Goal: Task Accomplishment & Management: Manage account settings

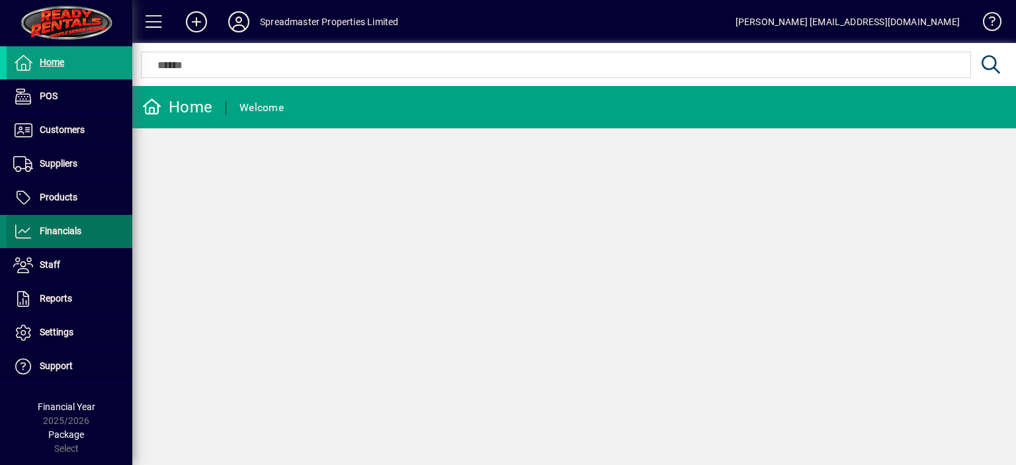
click at [54, 225] on span "Financials" at bounding box center [61, 230] width 42 height 11
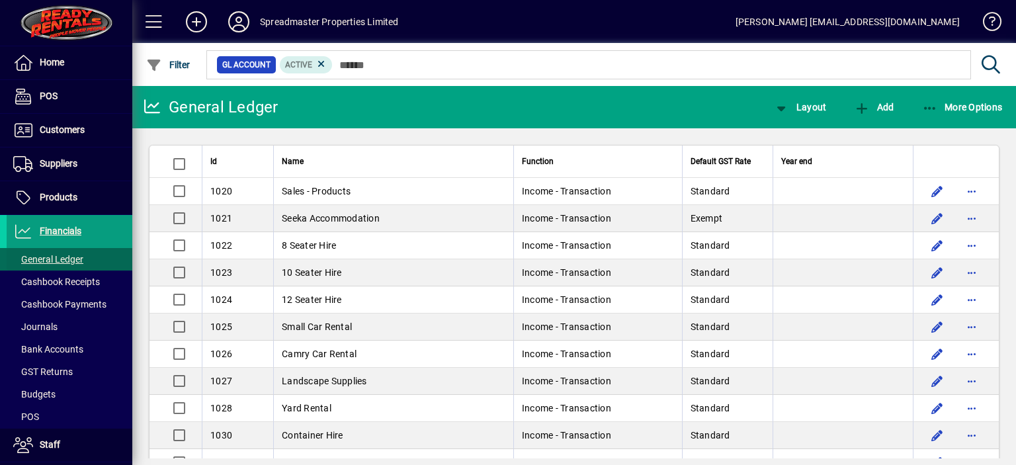
click at [62, 254] on span "General Ledger" at bounding box center [48, 259] width 70 height 11
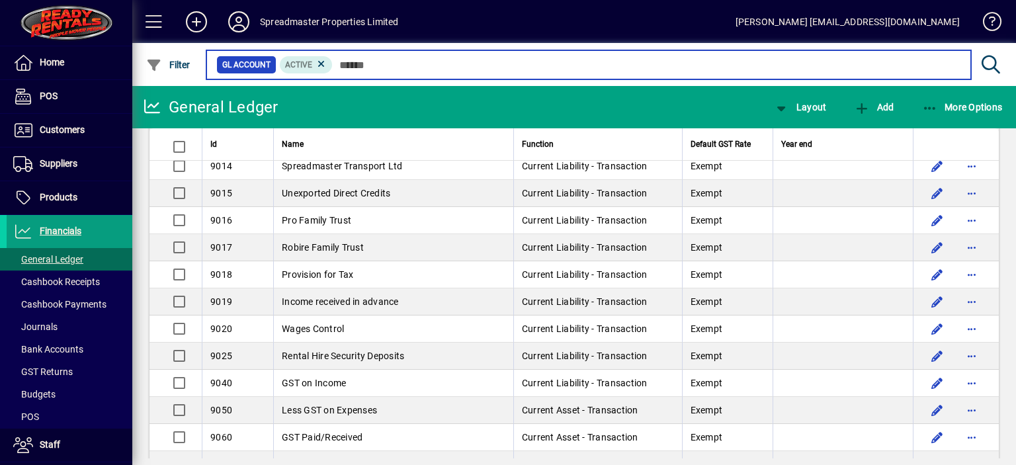
scroll to position [3409, 0]
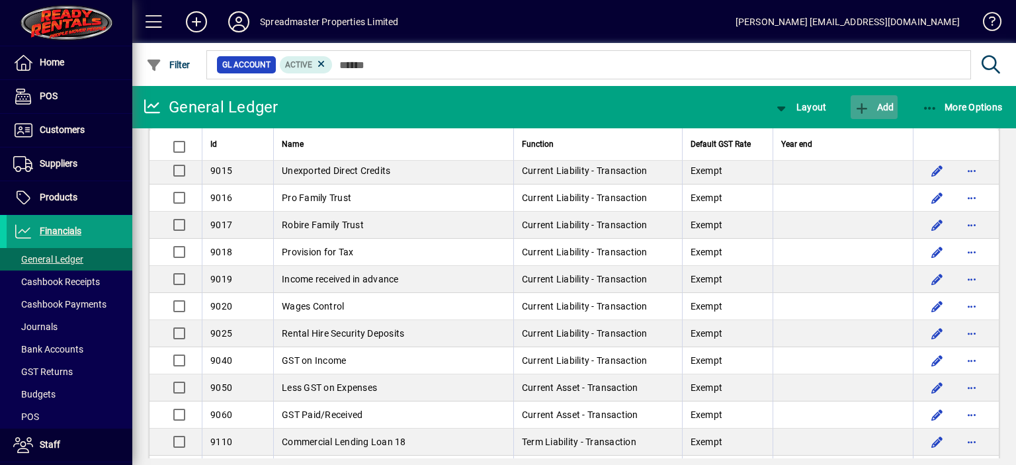
click at [883, 108] on span "Add" at bounding box center [874, 107] width 40 height 11
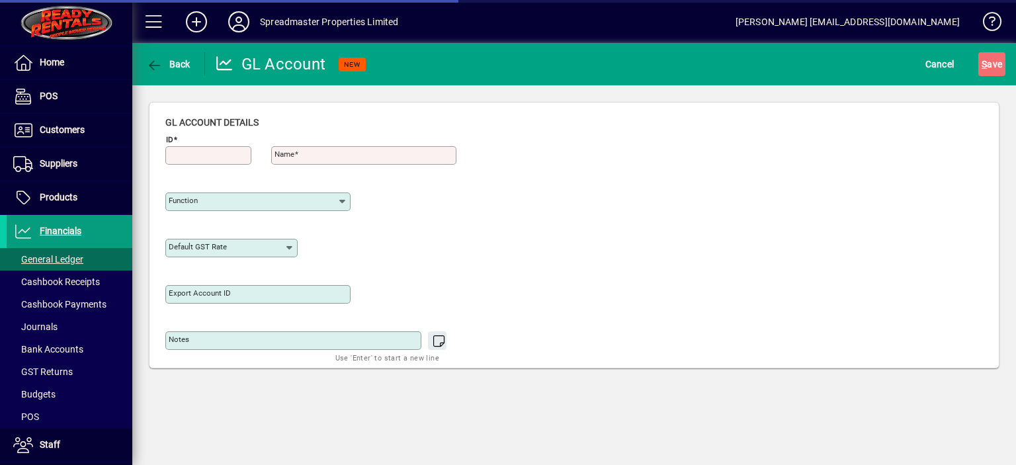
type input "**********"
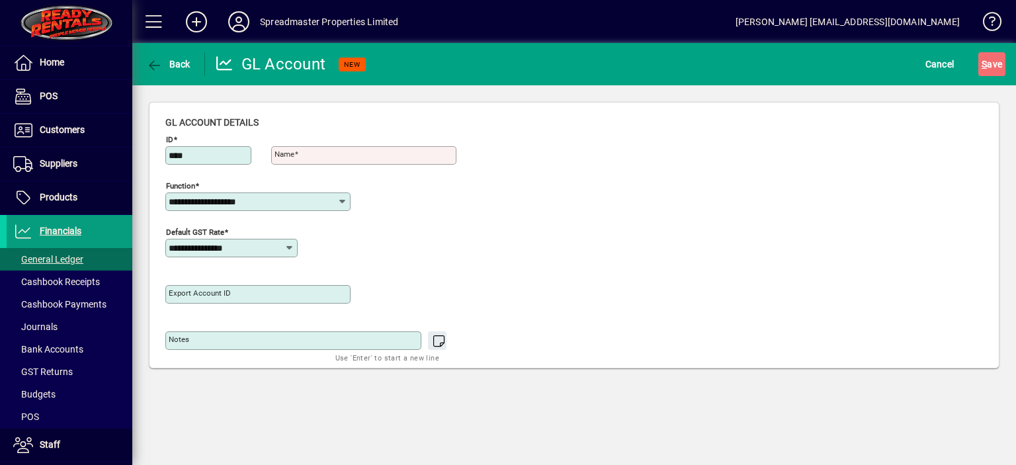
type input "****"
type input "**********"
click at [291, 245] on icon at bounding box center [289, 248] width 11 height 11
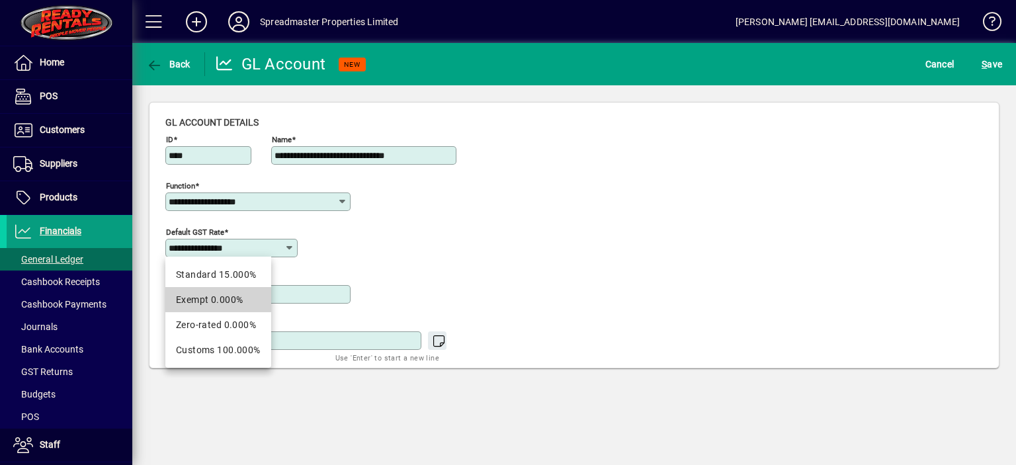
click at [233, 296] on div "Exempt 0.000%" at bounding box center [218, 300] width 85 height 14
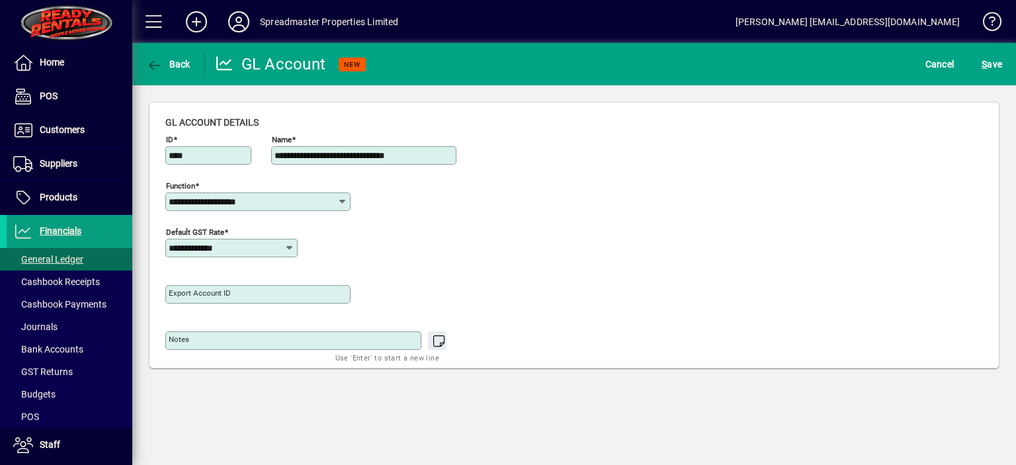
click at [290, 245] on icon at bounding box center [289, 248] width 11 height 11
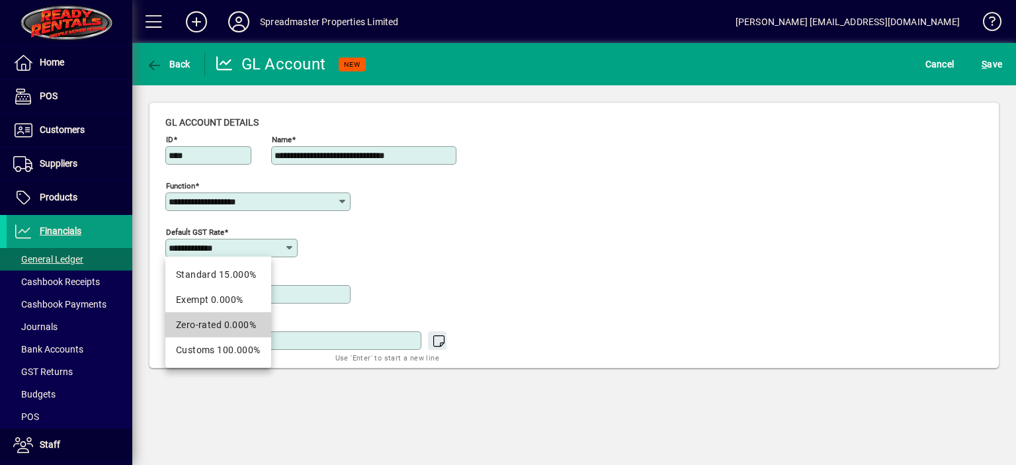
click at [229, 322] on div "Zero-rated 0.000%" at bounding box center [218, 325] width 85 height 14
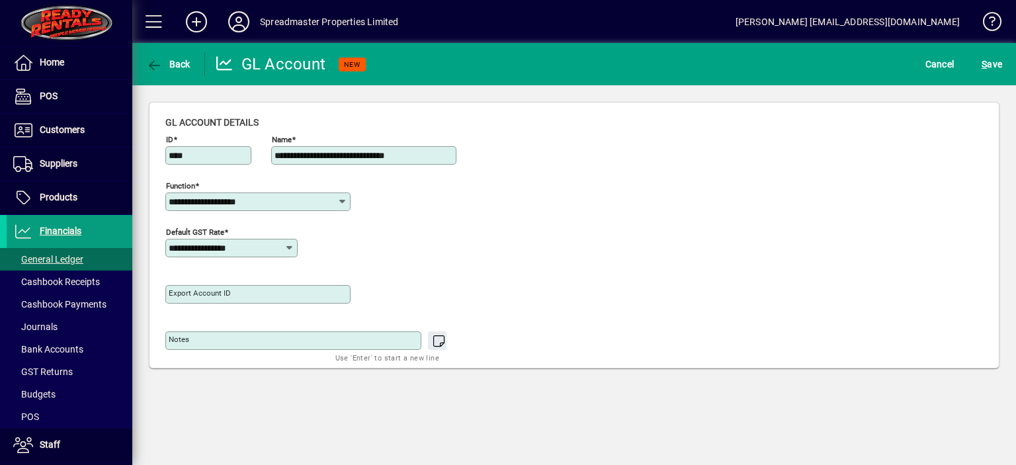
click at [288, 247] on icon at bounding box center [289, 248] width 11 height 11
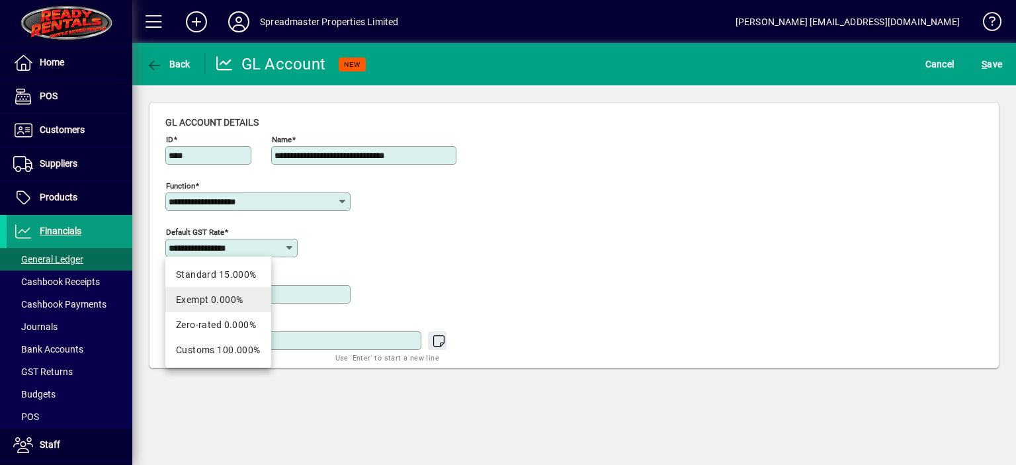
click at [202, 299] on div "Exempt 0.000%" at bounding box center [218, 300] width 85 height 14
type input "**********"
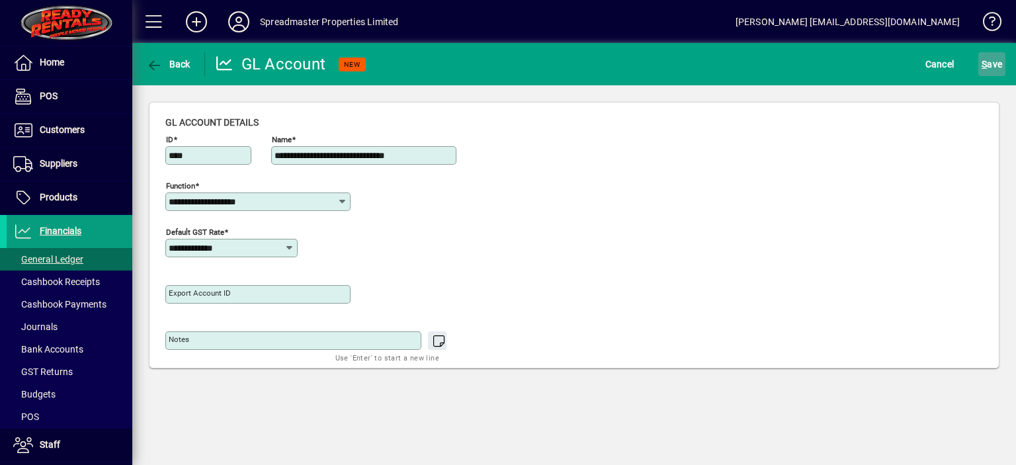
click at [989, 62] on span "S ave" at bounding box center [991, 64] width 20 height 21
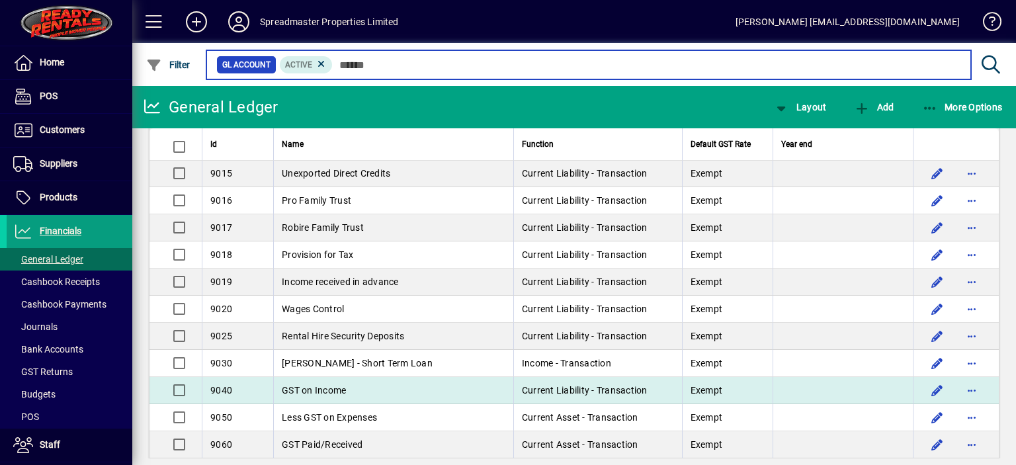
scroll to position [3427, 0]
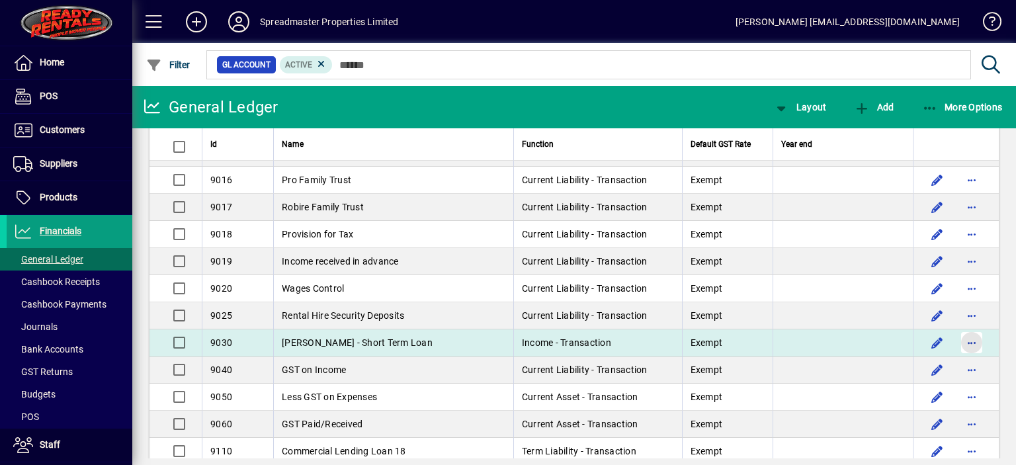
click at [960, 327] on span "button" at bounding box center [972, 343] width 32 height 32
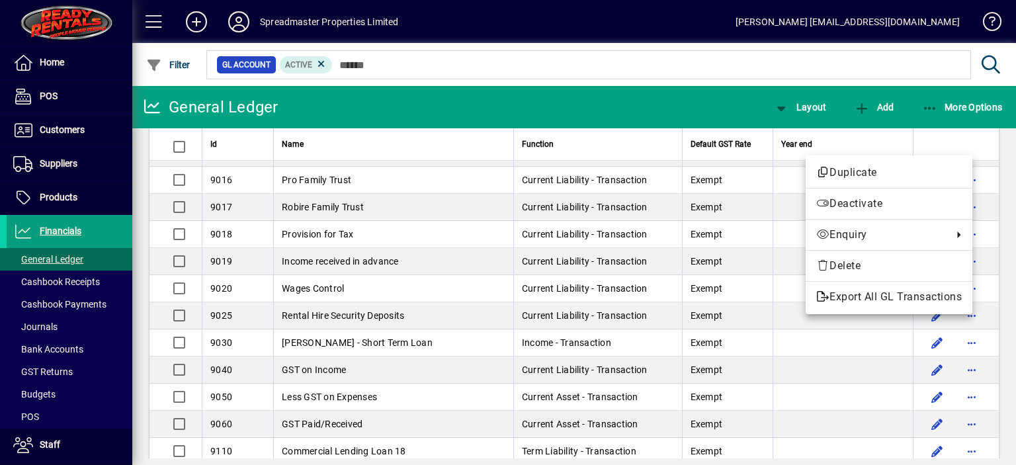
click at [1003, 327] on div at bounding box center [508, 232] width 1016 height 465
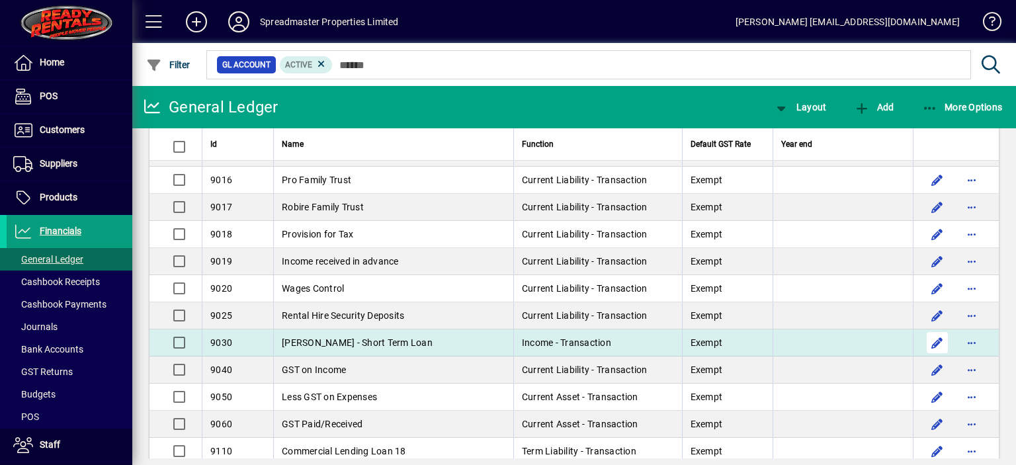
click at [925, 327] on span "button" at bounding box center [937, 343] width 32 height 32
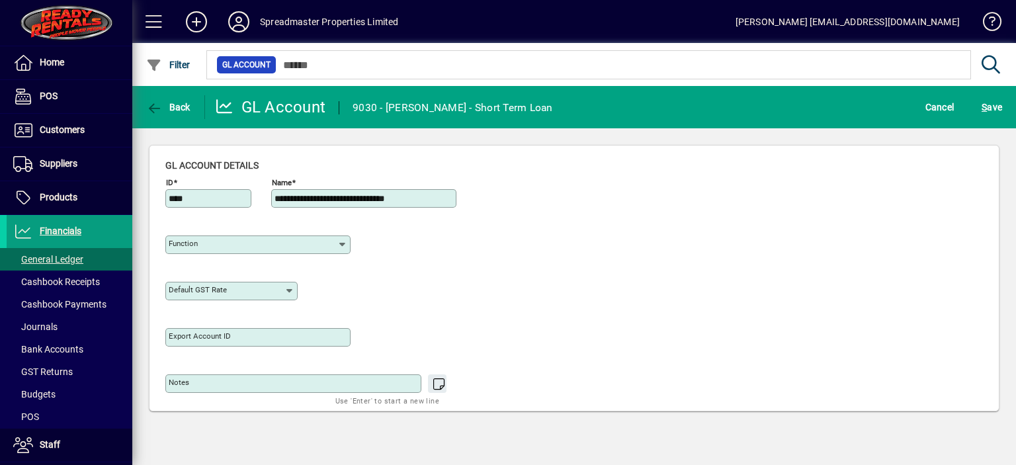
type input "**********"
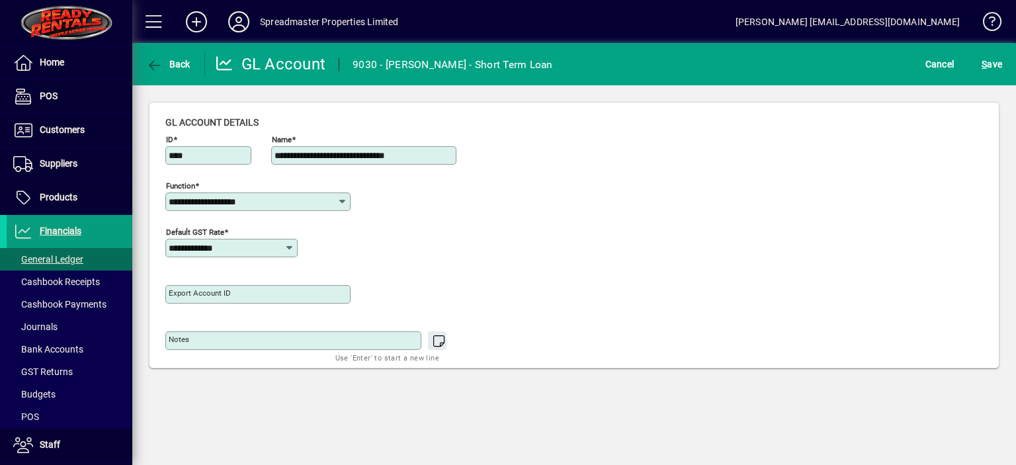
click at [344, 200] on icon at bounding box center [342, 201] width 11 height 11
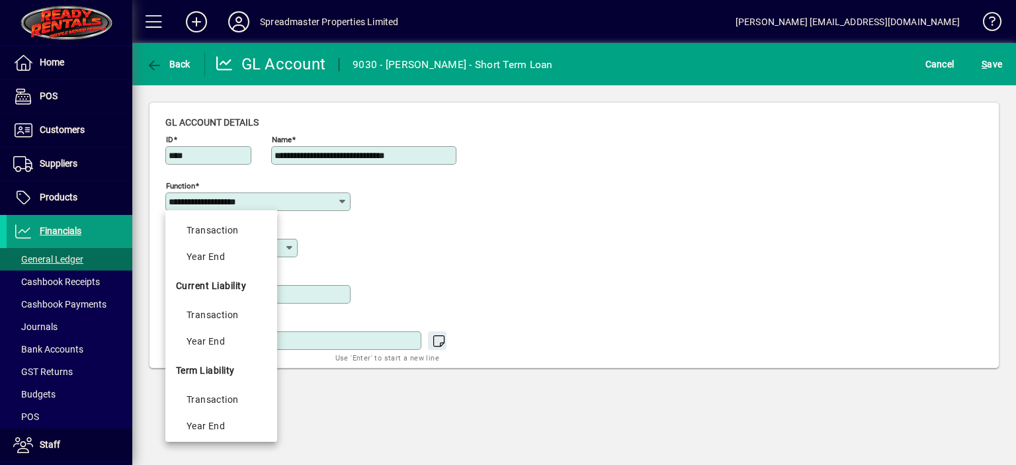
scroll to position [381, 0]
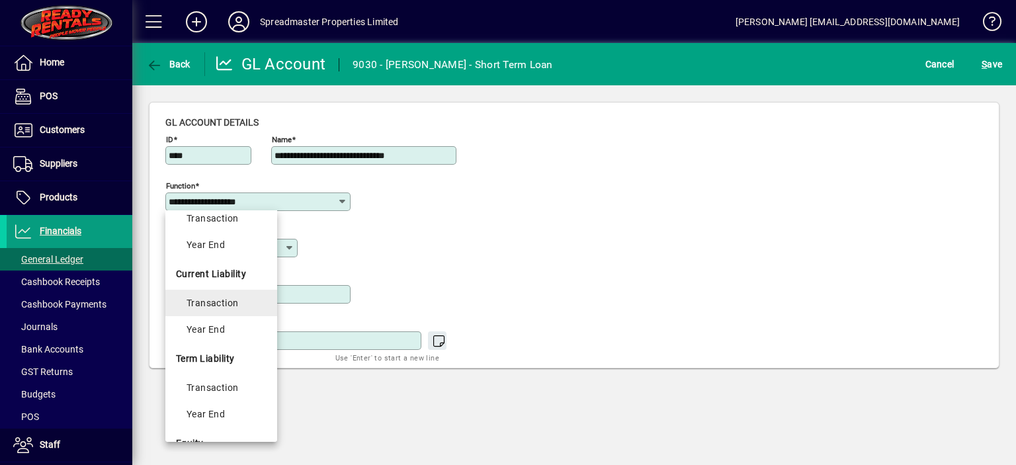
click at [214, 307] on div "Transaction" at bounding box center [226, 303] width 80 height 16
type input "**********"
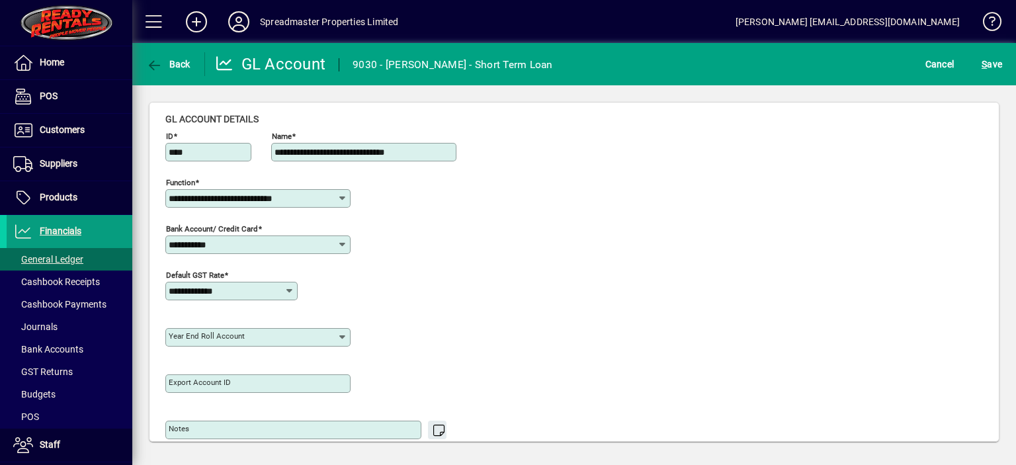
scroll to position [0, 0]
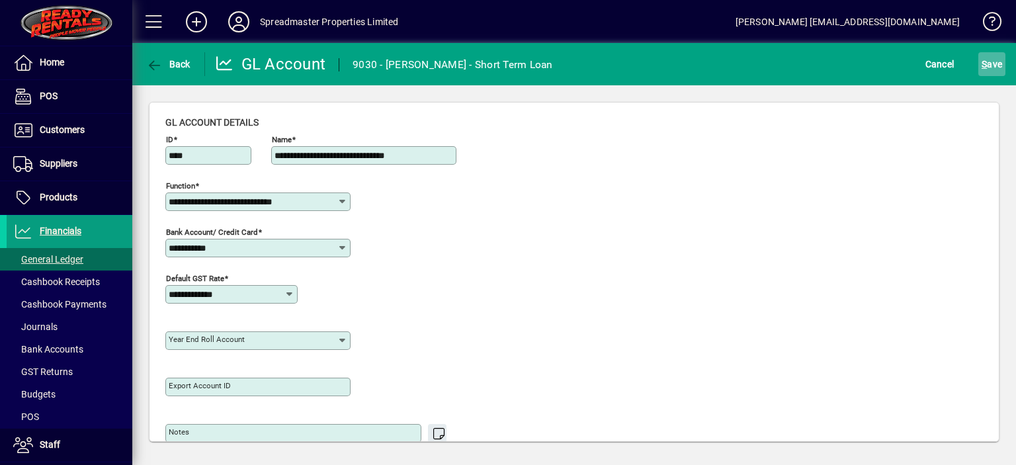
click at [985, 65] on span "S" at bounding box center [983, 64] width 5 height 11
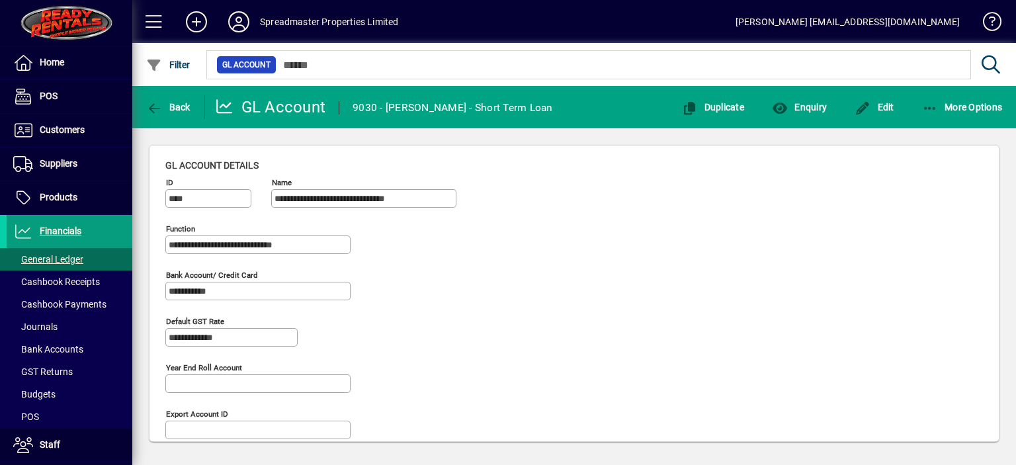
scroll to position [61, 0]
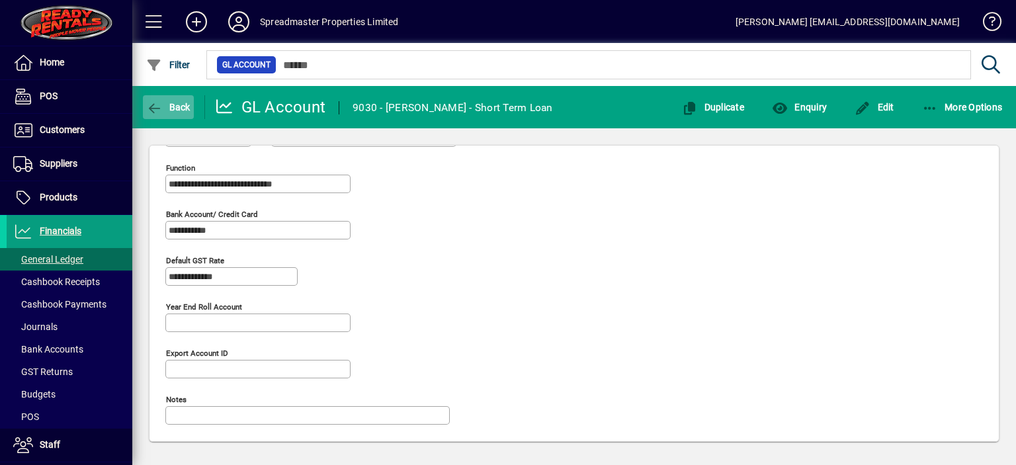
click at [185, 108] on span "Back" at bounding box center [168, 107] width 44 height 11
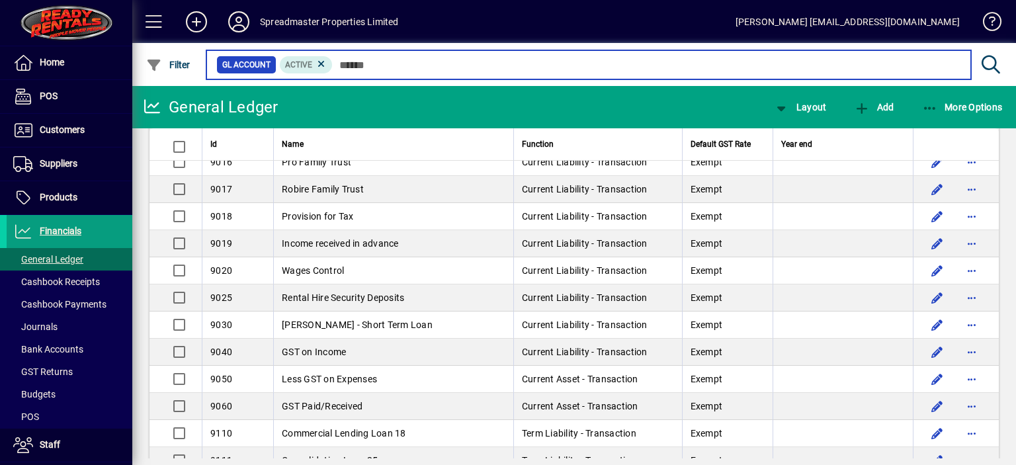
scroll to position [3445, 0]
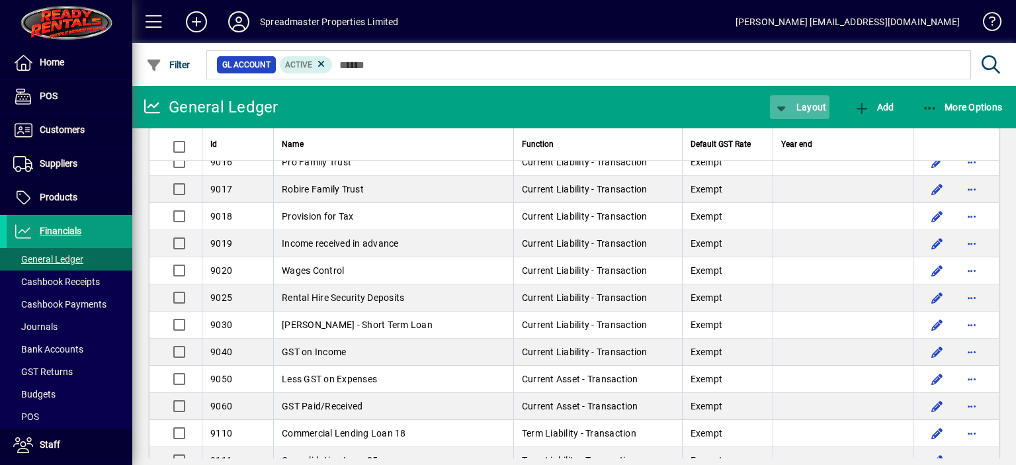
click at [801, 106] on span "Layout" at bounding box center [799, 107] width 53 height 11
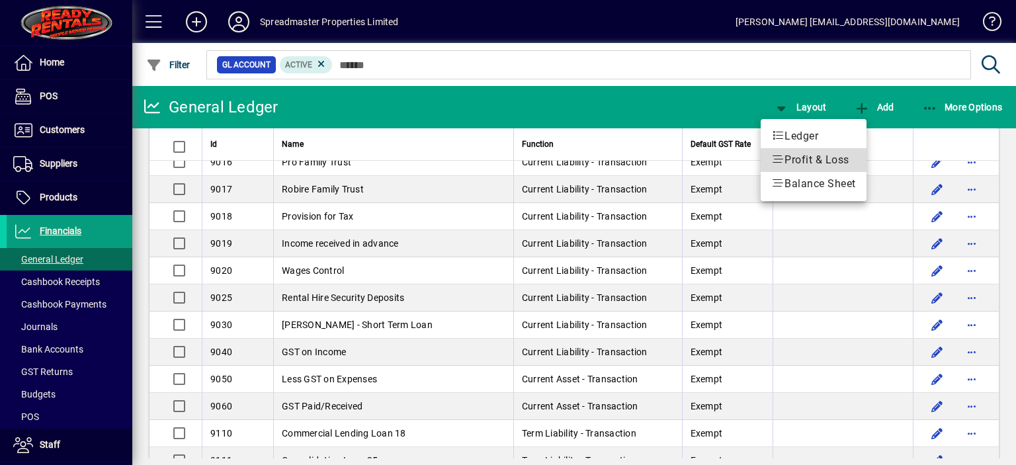
click at [799, 159] on span "Profit & Loss" at bounding box center [813, 160] width 85 height 16
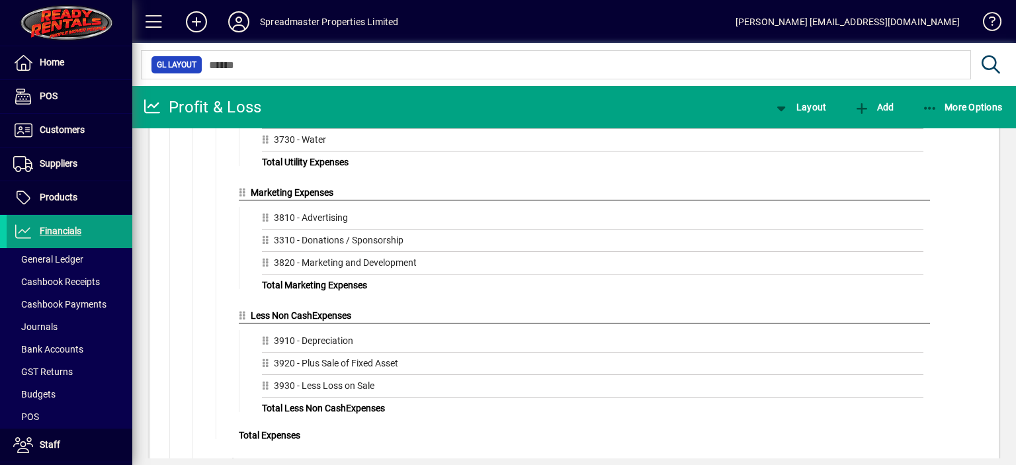
scroll to position [2346, 0]
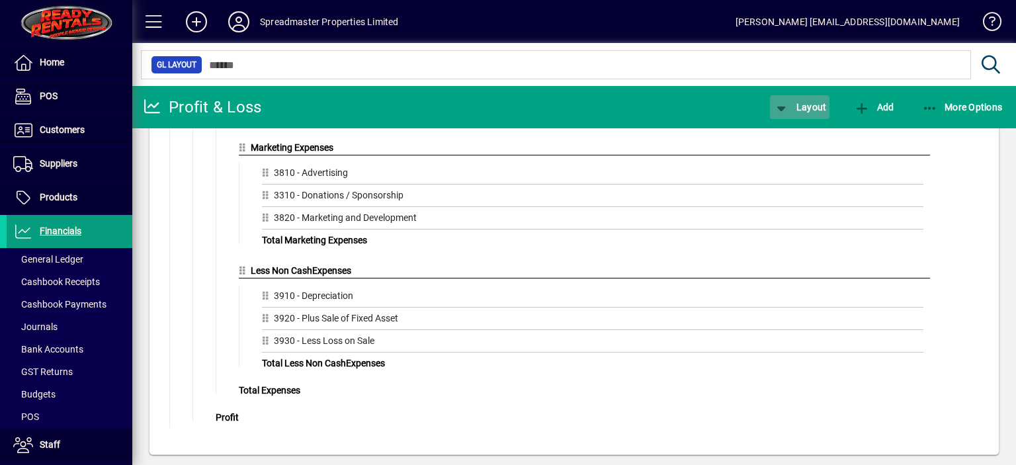
click at [817, 106] on span "Layout" at bounding box center [799, 107] width 53 height 11
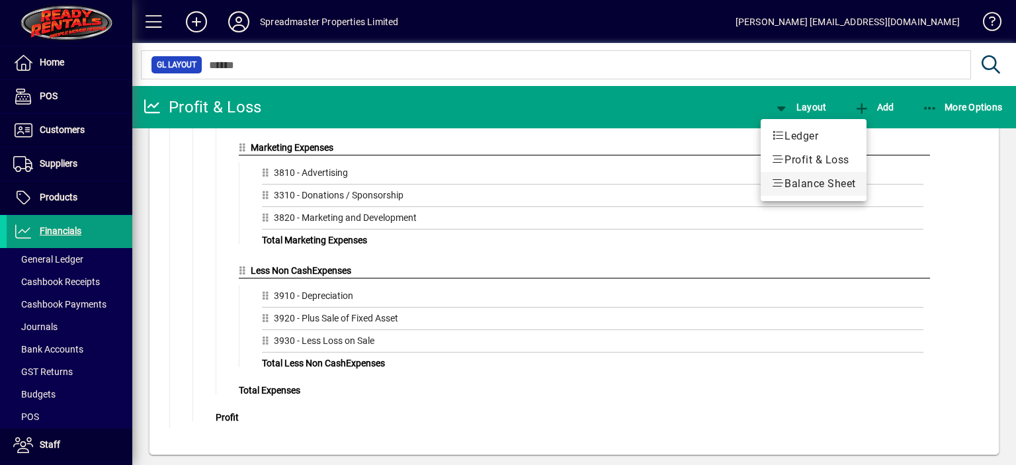
click at [806, 184] on span "Balance Sheet" at bounding box center [813, 184] width 85 height 16
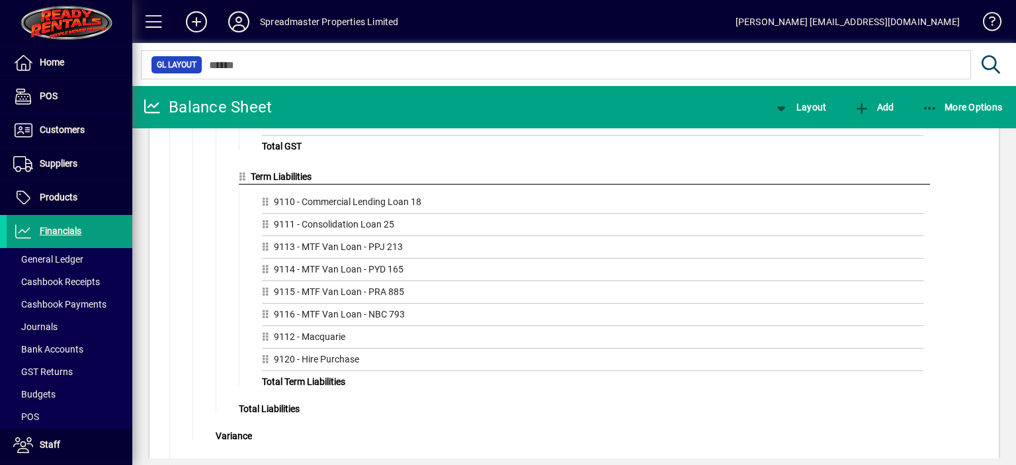
scroll to position [1792, 0]
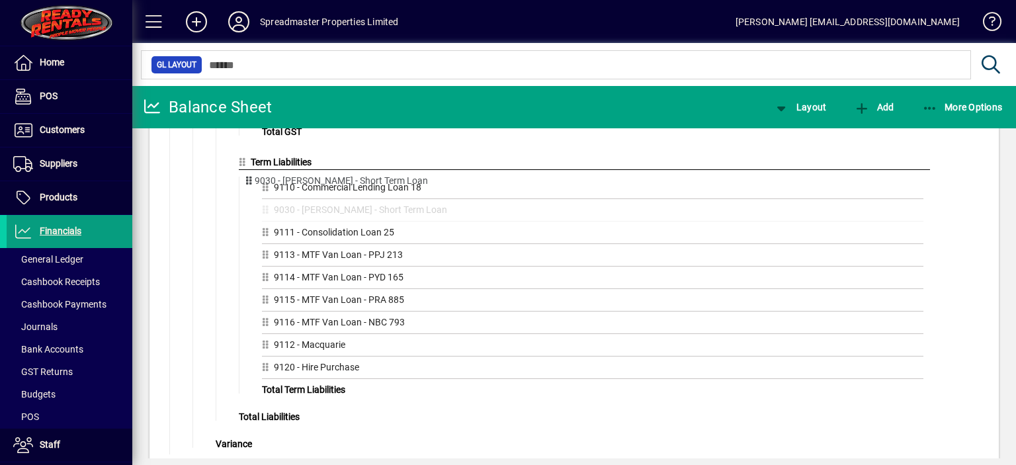
drag, startPoint x: 196, startPoint y: 441, endPoint x: 246, endPoint y: 183, distance: 263.4
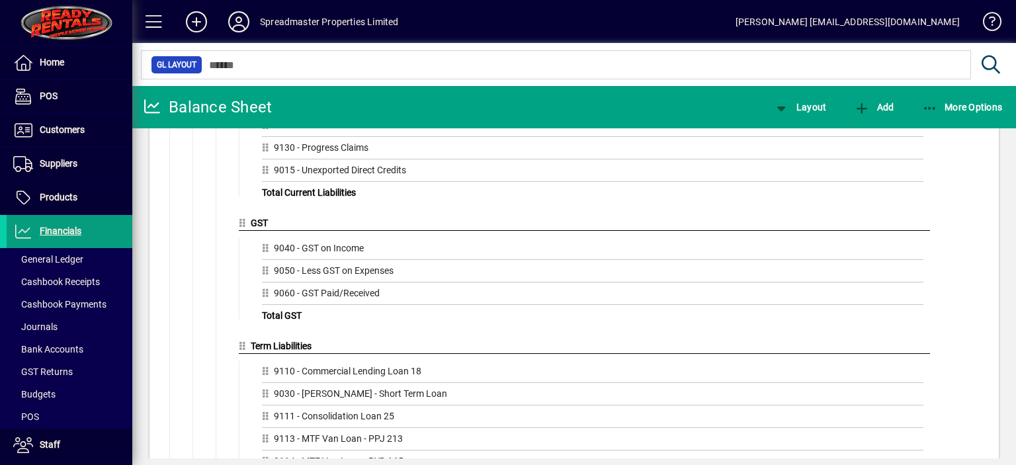
scroll to position [1594, 0]
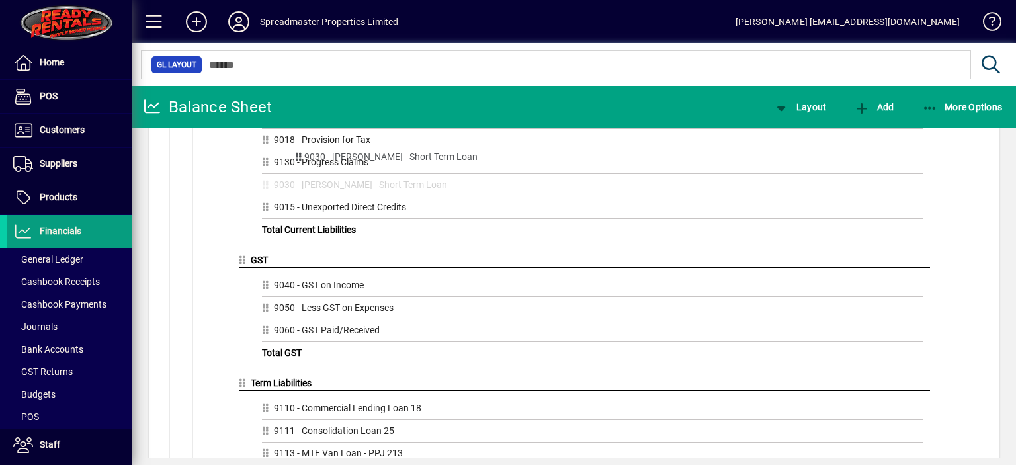
drag, startPoint x: 266, startPoint y: 399, endPoint x: 298, endPoint y: 157, distance: 244.7
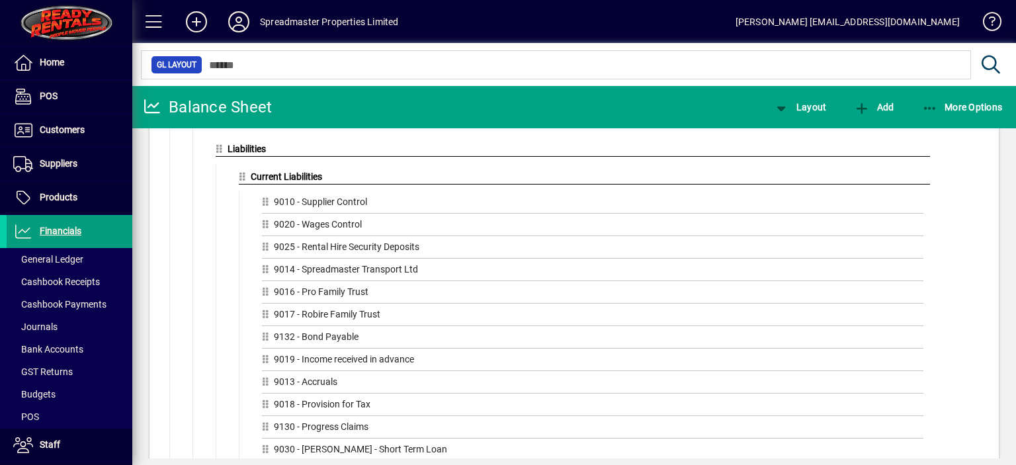
scroll to position [1395, 0]
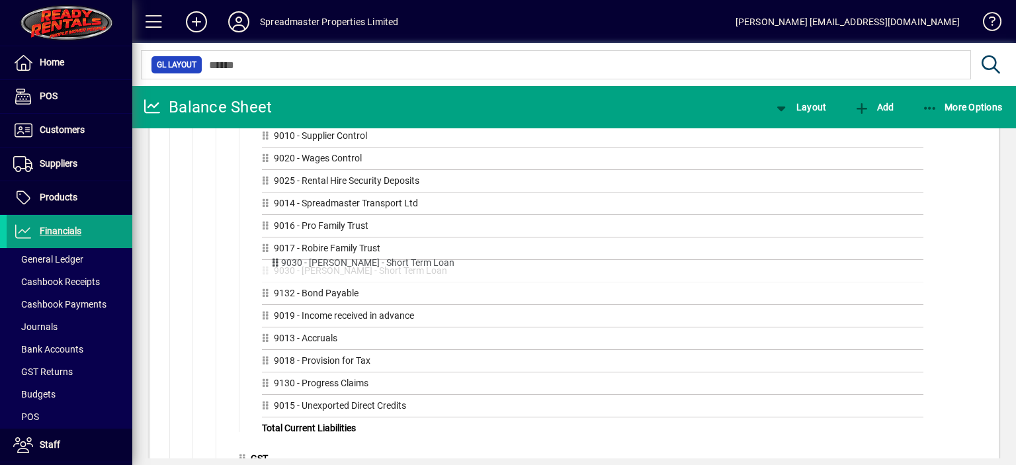
drag, startPoint x: 262, startPoint y: 376, endPoint x: 270, endPoint y: 263, distance: 113.4
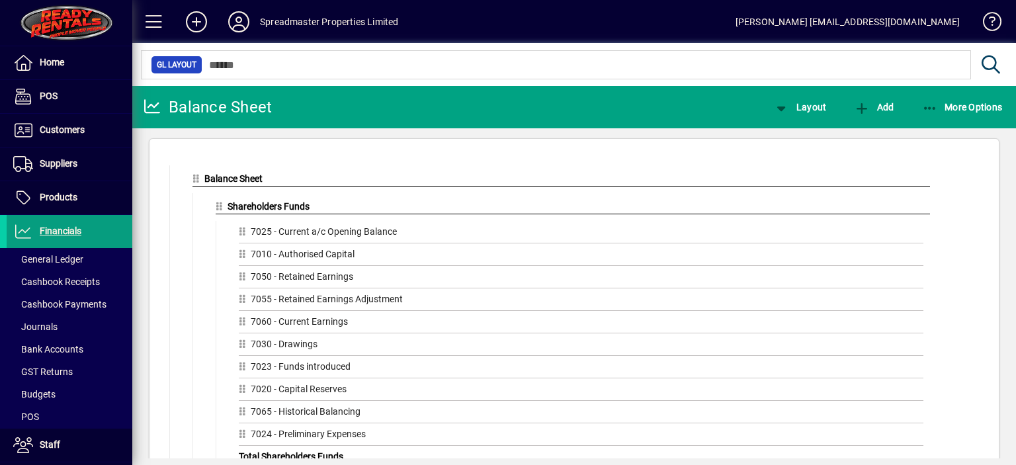
scroll to position [0, 0]
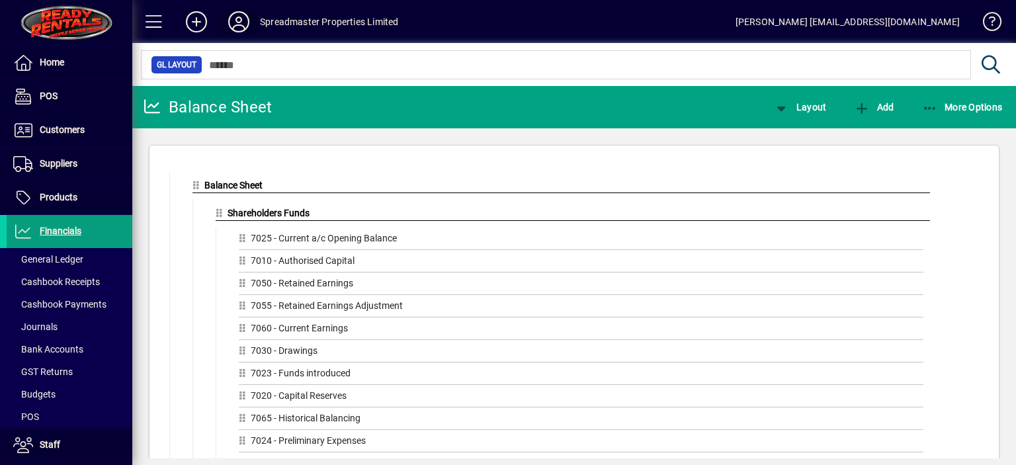
click at [236, 18] on icon at bounding box center [238, 21] width 26 height 21
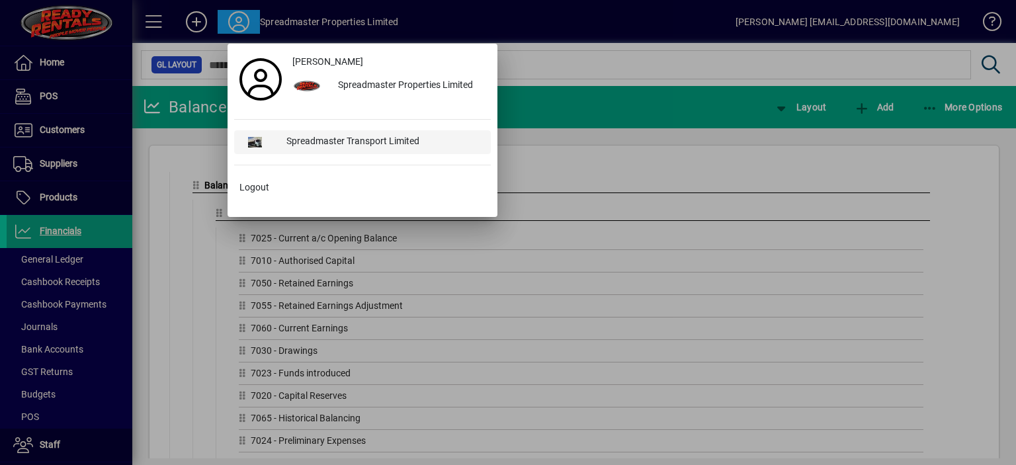
click at [322, 140] on div "Spreadmaster Transport Limited" at bounding box center [383, 142] width 215 height 24
